Goal: Check status

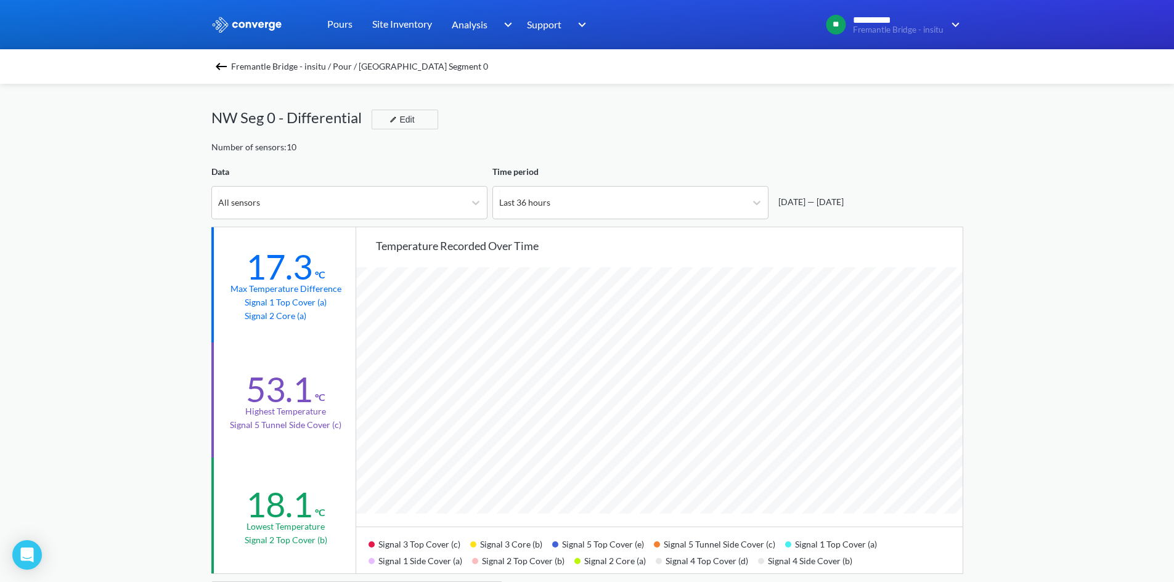
scroll to position [1032, 1174]
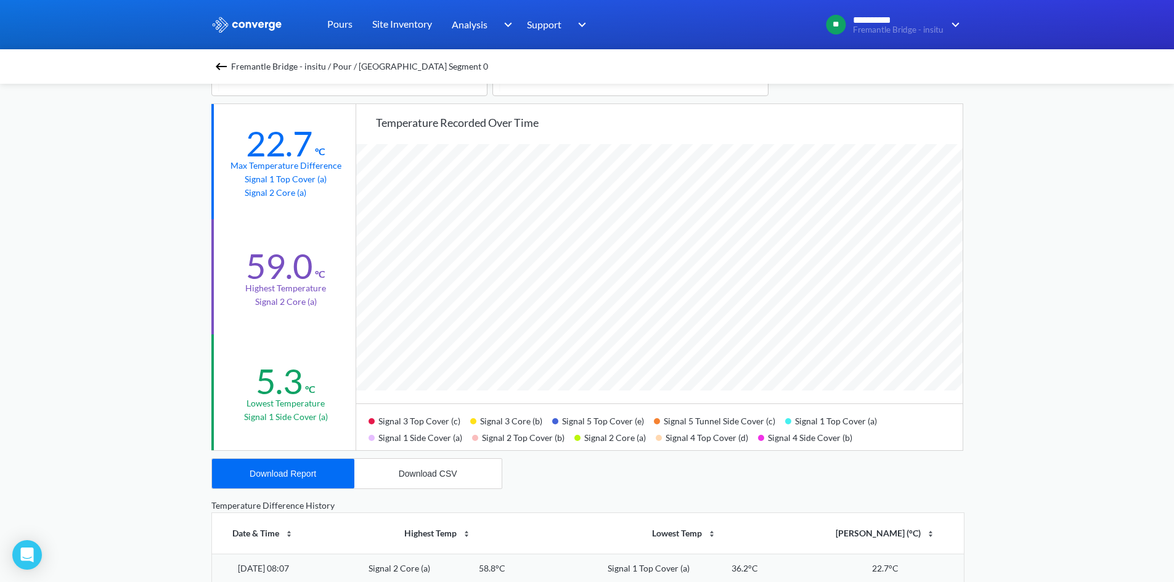
scroll to position [62, 0]
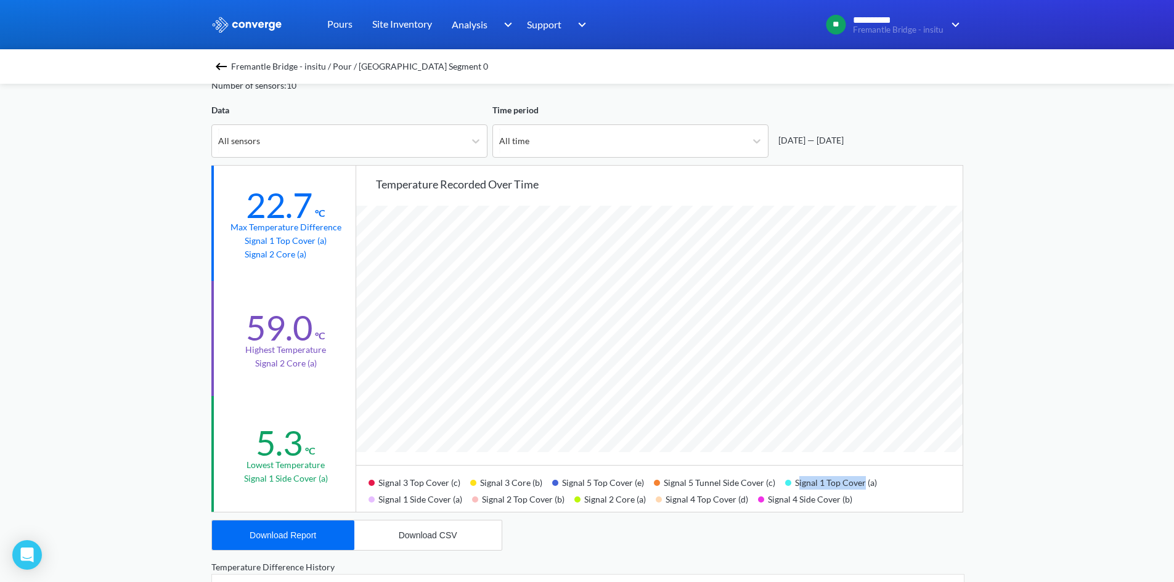
drag, startPoint x: 791, startPoint y: 487, endPoint x: 856, endPoint y: 484, distance: 65.4
click at [856, 484] on div "Signal 1 Top Cover (a)" at bounding box center [836, 481] width 102 height 17
click at [672, 492] on div "Signal 4 Top Cover (d)" at bounding box center [707, 498] width 102 height 17
drag, startPoint x: 534, startPoint y: 481, endPoint x: 489, endPoint y: 479, distance: 44.4
click at [491, 479] on div "Signal 3 Core (b)" at bounding box center [511, 481] width 82 height 17
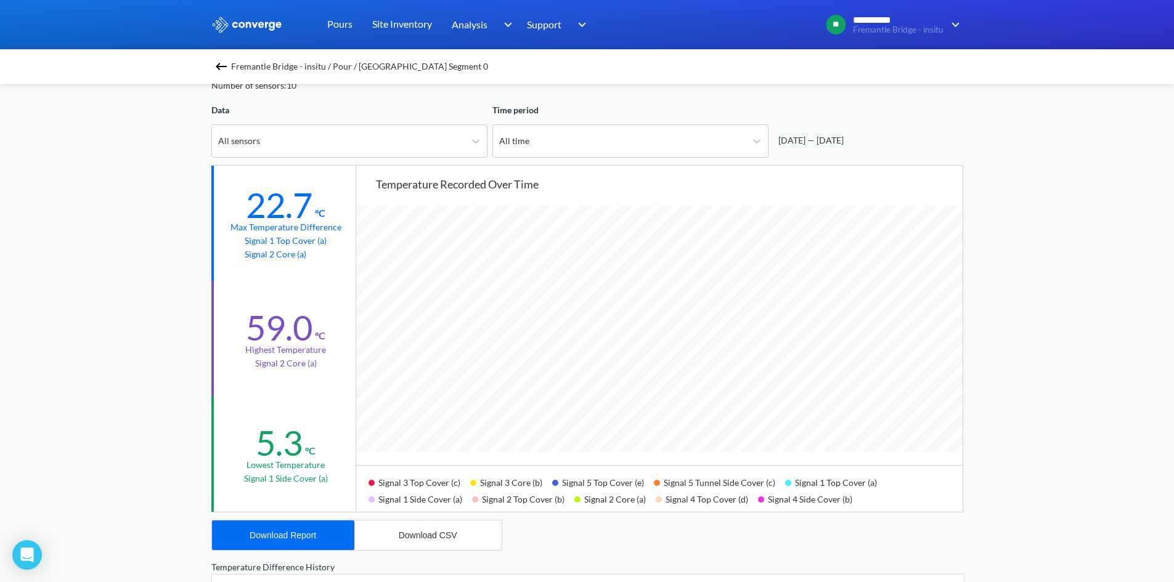
click at [478, 481] on div "Signal 3 Core (b)" at bounding box center [511, 481] width 82 height 17
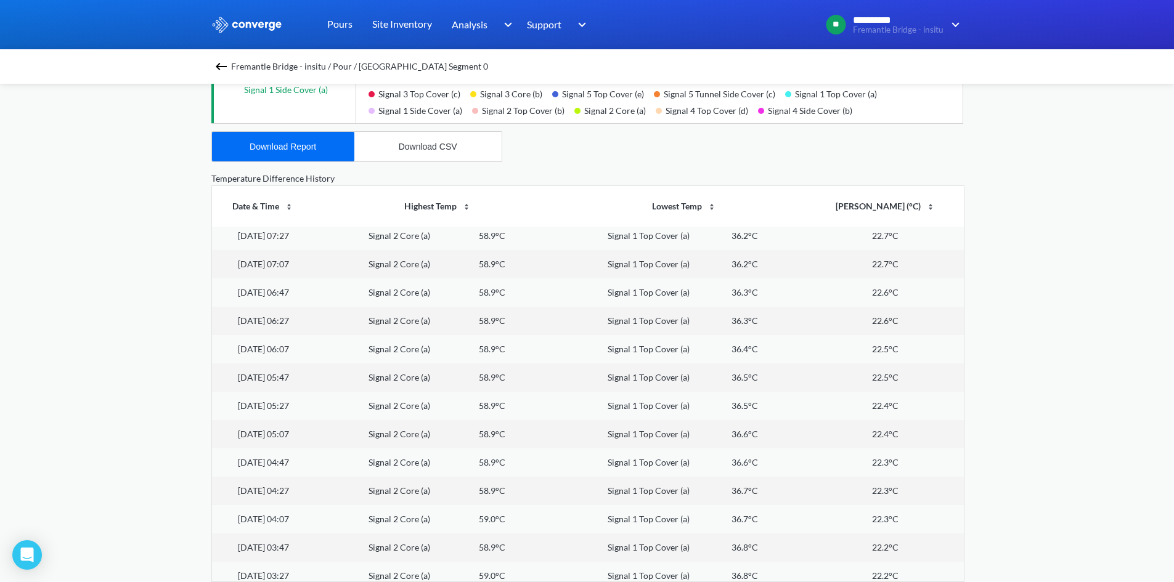
scroll to position [0, 0]
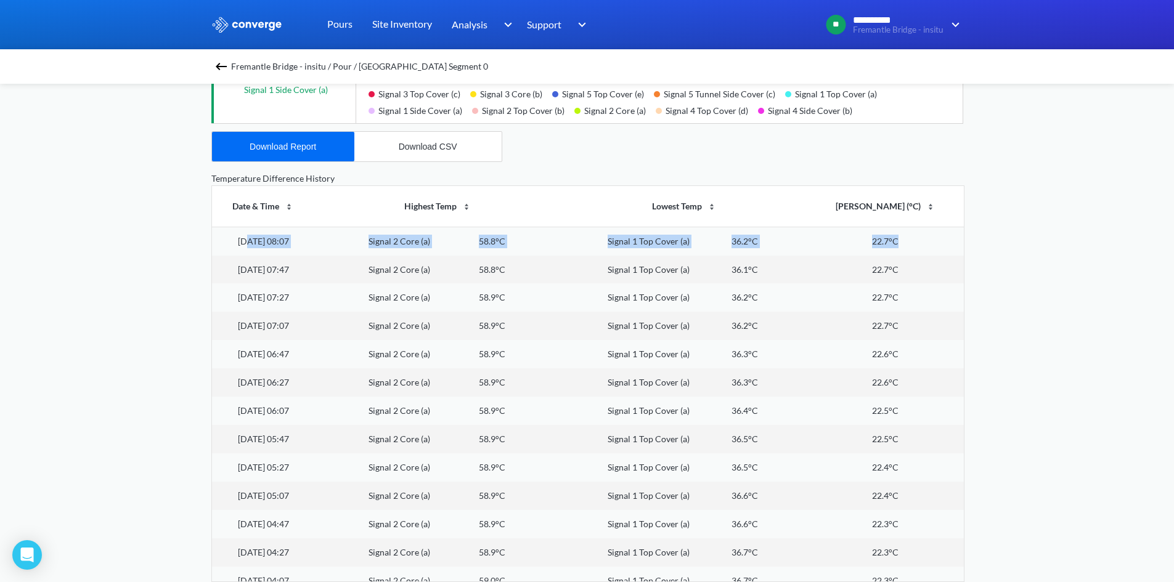
drag, startPoint x: 256, startPoint y: 248, endPoint x: 911, endPoint y: 240, distance: 655.1
click at [911, 240] on tr "[DATE] 08:07 Signal 2 Core (a) 58.8°C Signal 1 Top Cover (a) 36.2°C 22.7°C" at bounding box center [588, 241] width 752 height 28
drag, startPoint x: 851, startPoint y: 273, endPoint x: 730, endPoint y: 303, distance: 124.3
click at [850, 274] on td "22.7°C" at bounding box center [885, 270] width 156 height 28
drag, startPoint x: 402, startPoint y: 244, endPoint x: 489, endPoint y: 250, distance: 87.1
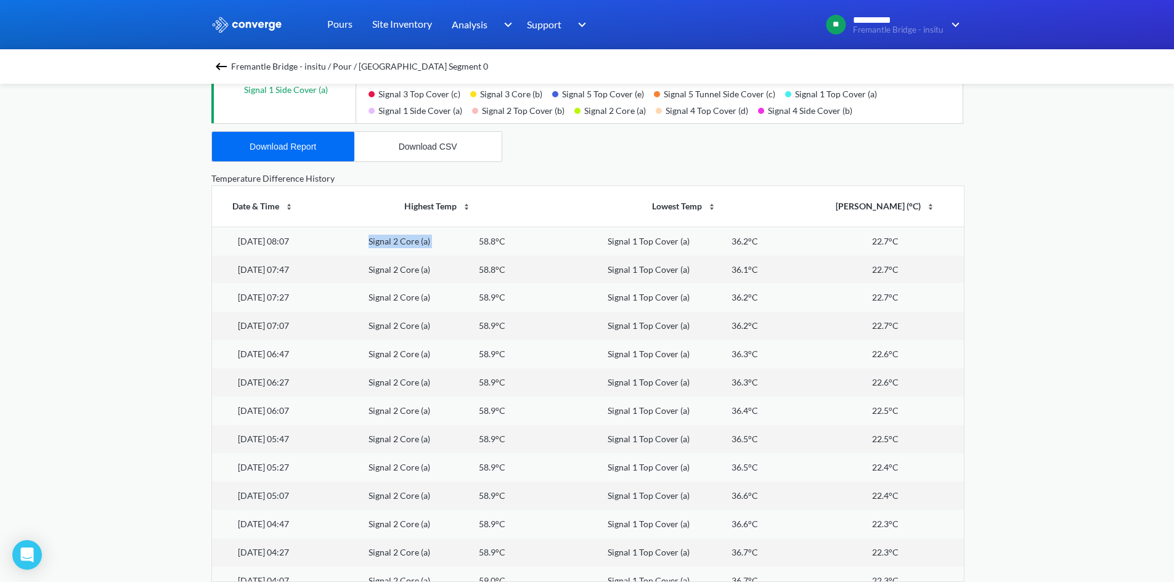
click at [489, 250] on td "Signal 2 Core (a) 58.8°C" at bounding box center [438, 241] width 246 height 28
